Goal: Register for event/course

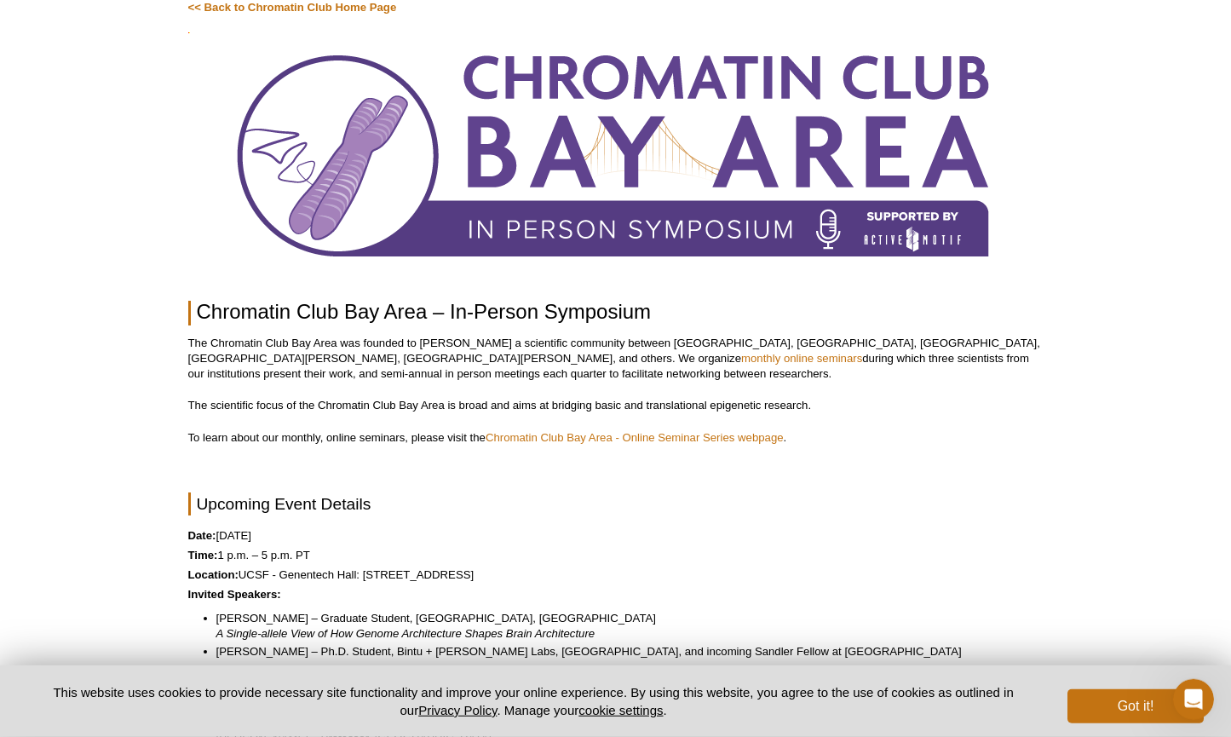
scroll to position [103, 0]
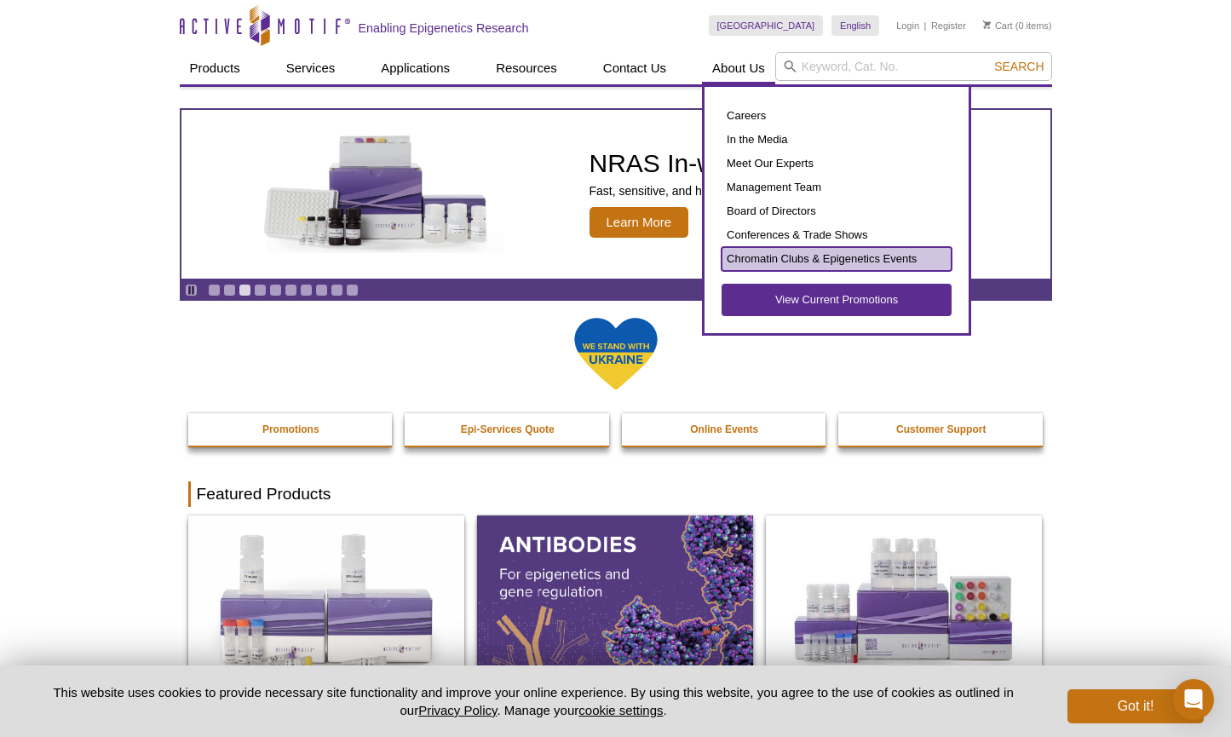
click at [852, 264] on link "Chromatin Clubs & Epigenetics Events" at bounding box center [836, 259] width 230 height 24
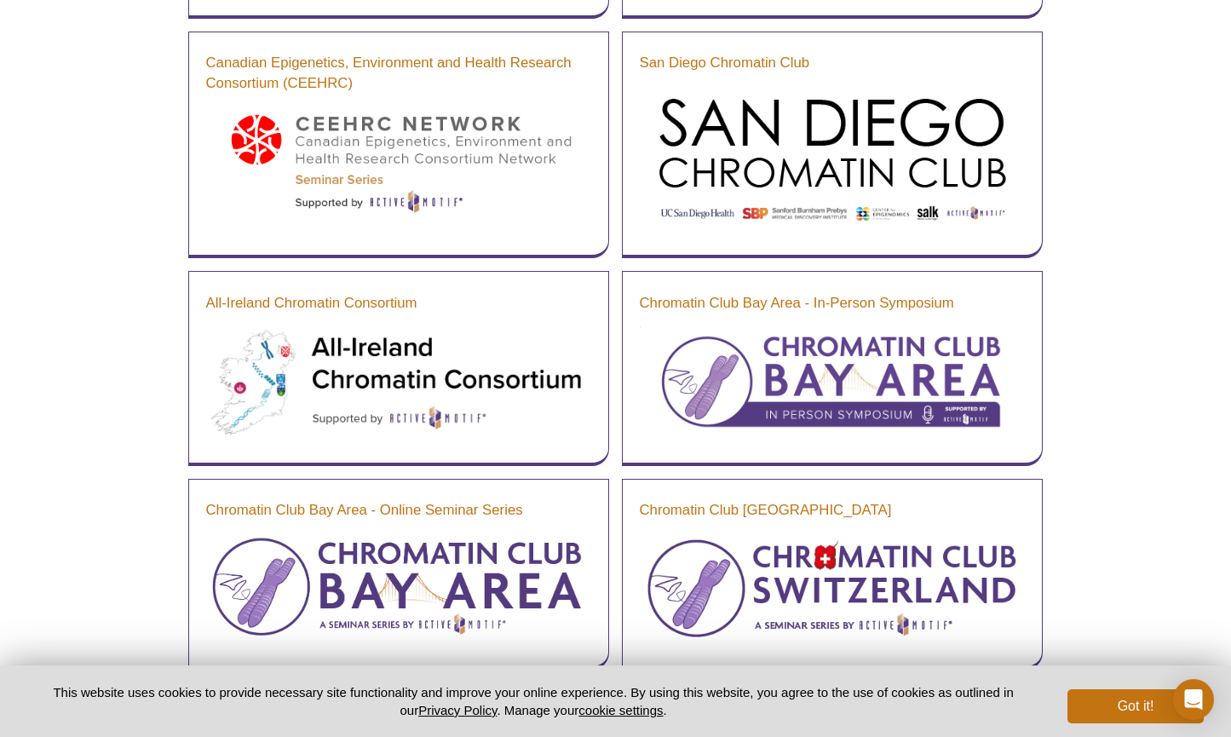
scroll to position [663, 0]
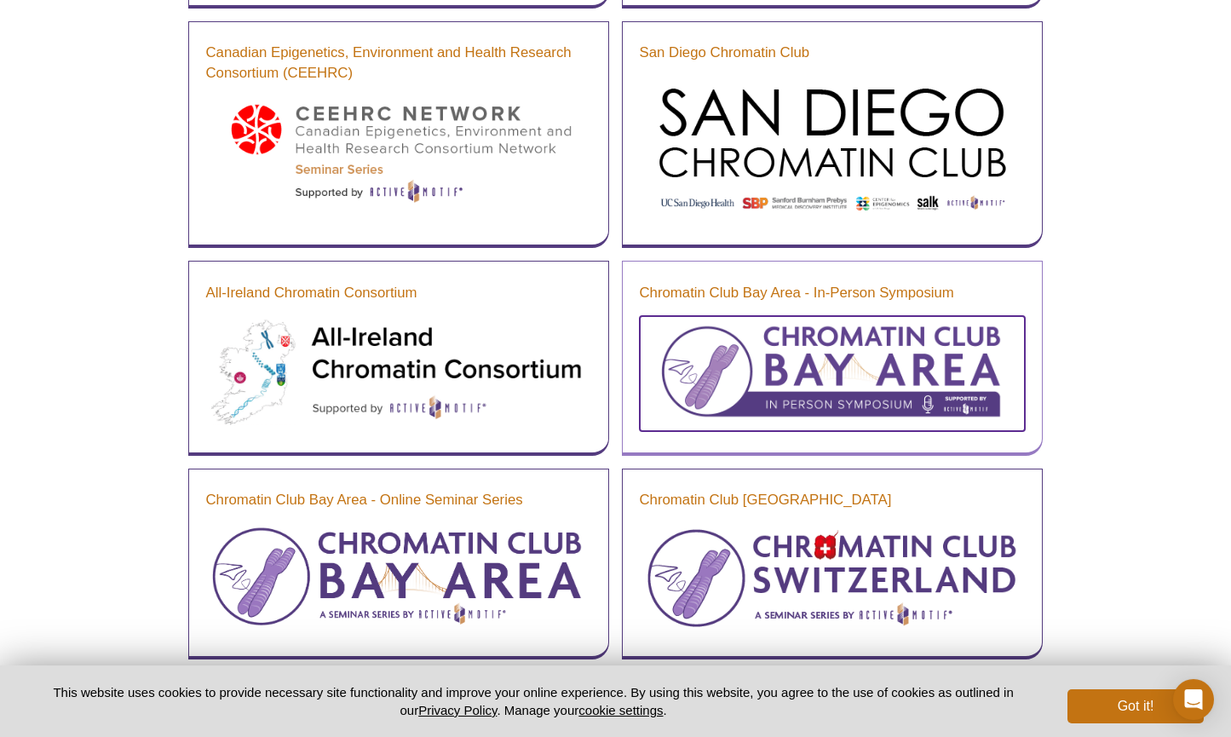
click at [942, 385] on img at bounding box center [832, 372] width 385 height 112
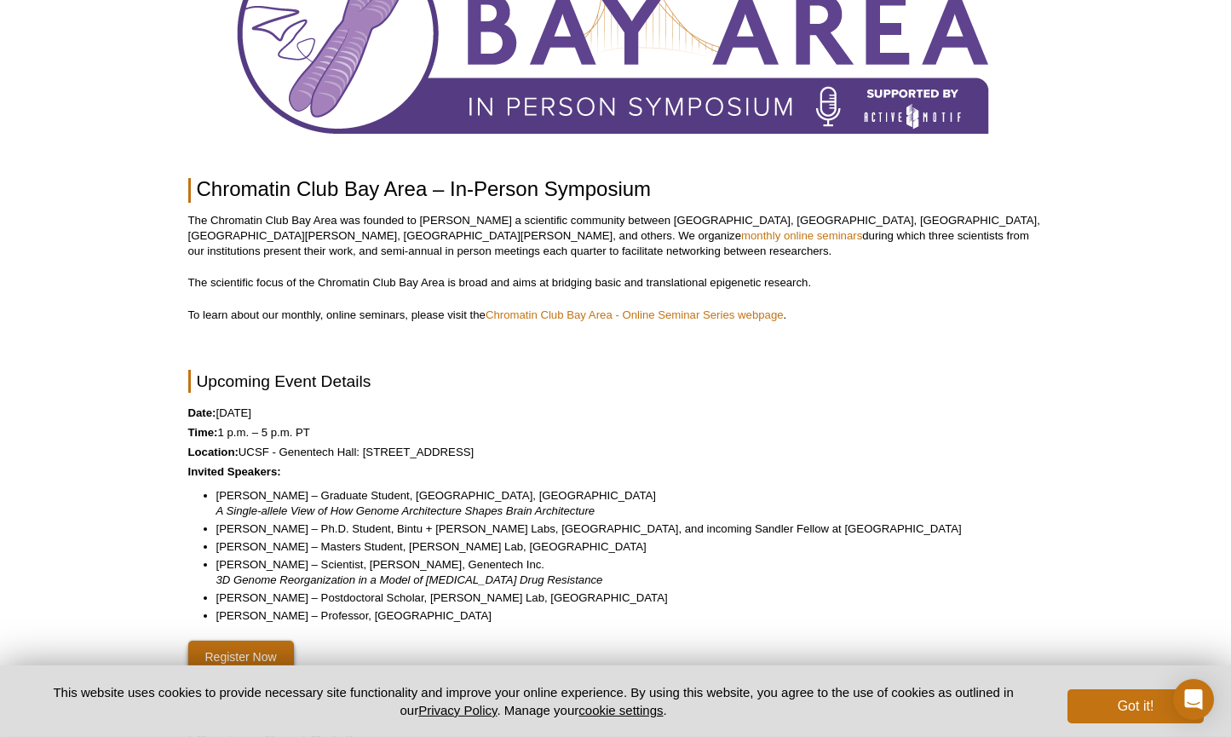
scroll to position [240, 0]
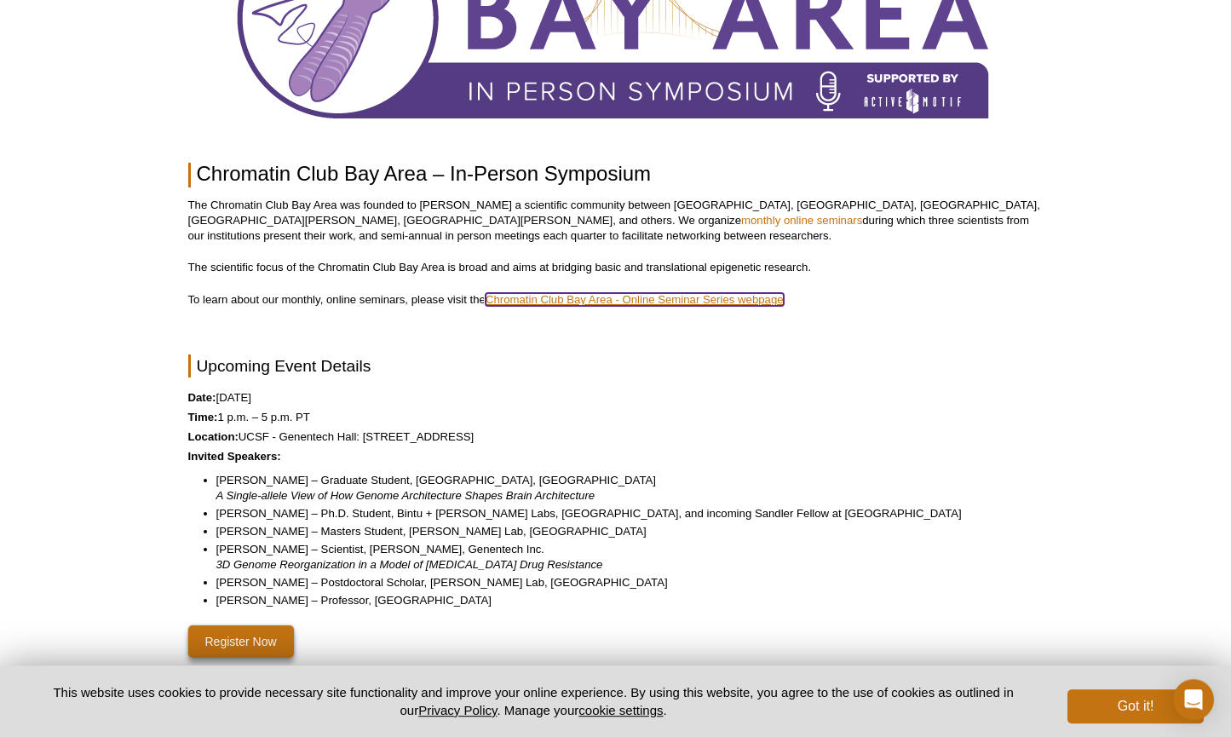
click at [749, 302] on link "Chromatin Club Bay Area - Online Seminar Series webpage" at bounding box center [634, 299] width 298 height 13
